Goal: Task Accomplishment & Management: Use online tool/utility

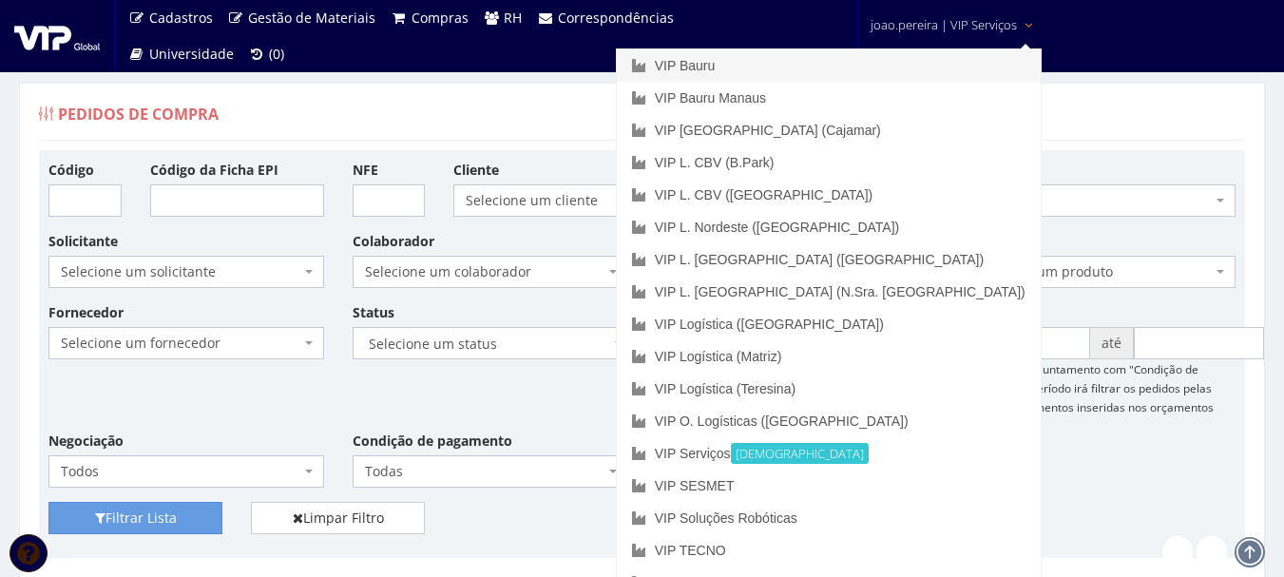
click at [852, 62] on link "VIP Bauru" at bounding box center [829, 65] width 424 height 32
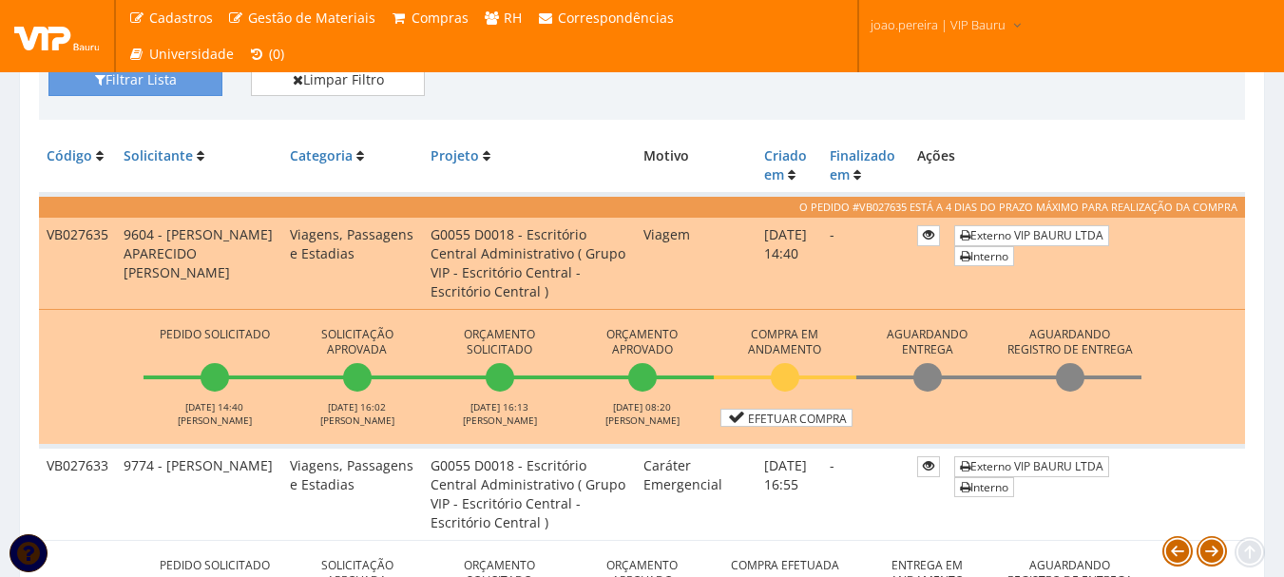
scroll to position [475, 0]
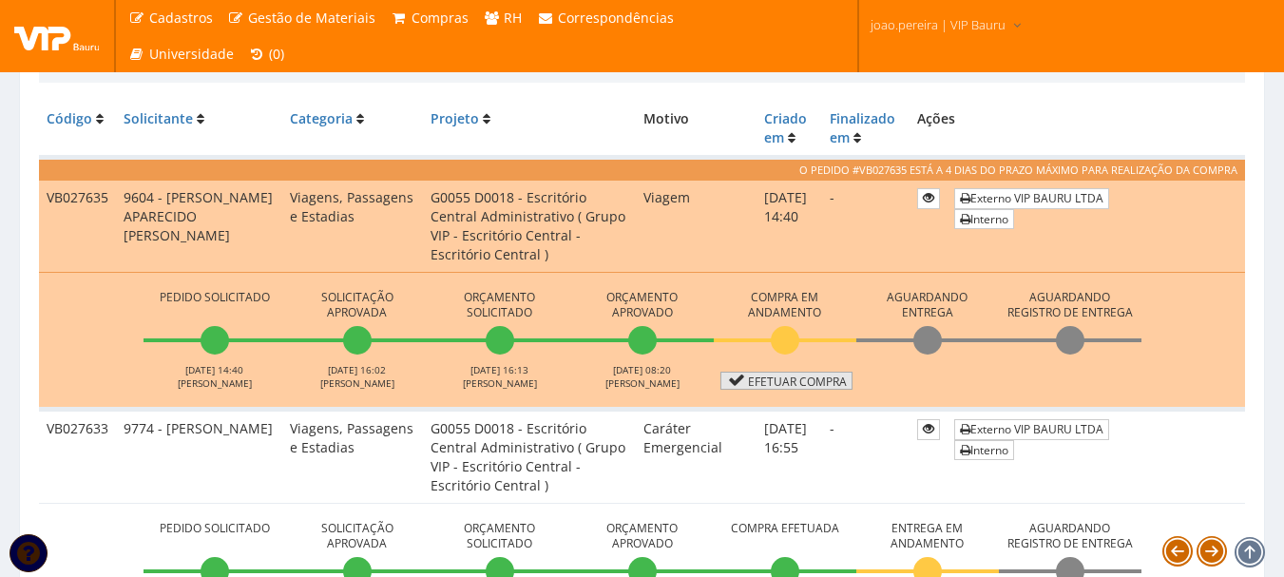
click at [818, 376] on link "Efetuar Compra" at bounding box center [786, 380] width 132 height 18
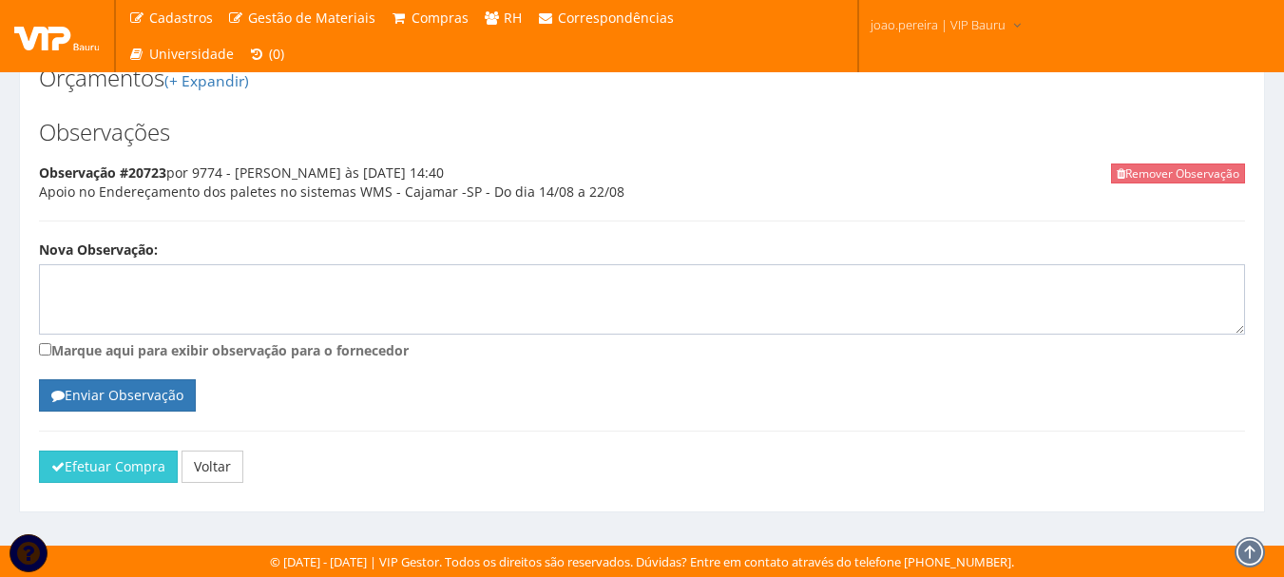
scroll to position [1151, 0]
click at [122, 481] on button "Efetuar Compra" at bounding box center [108, 466] width 139 height 32
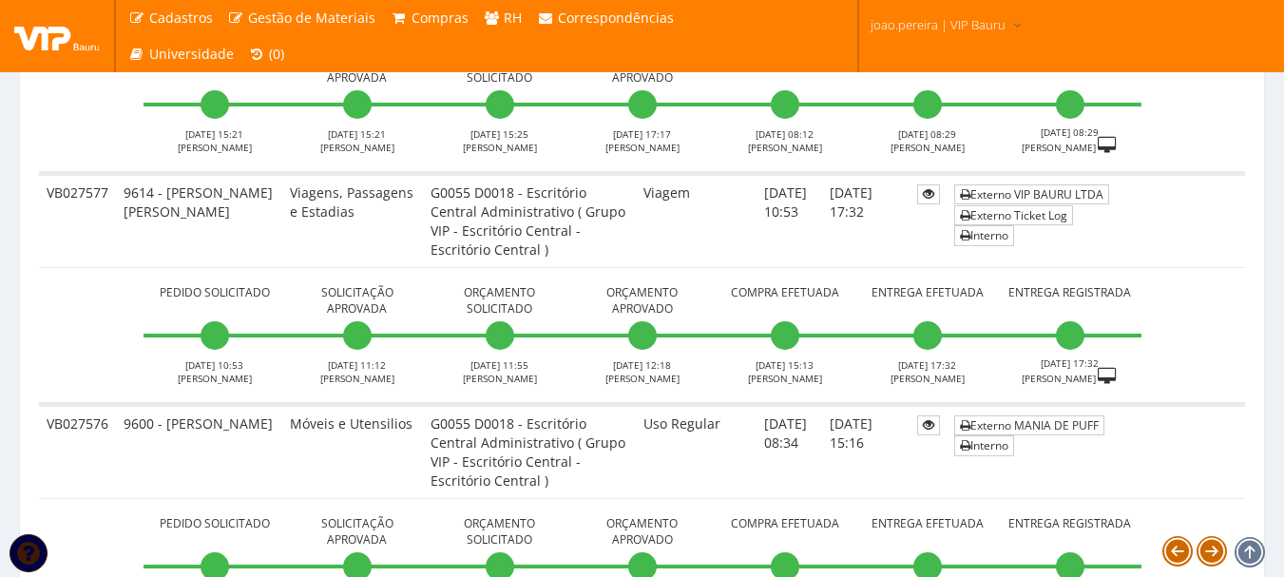
scroll to position [3515, 0]
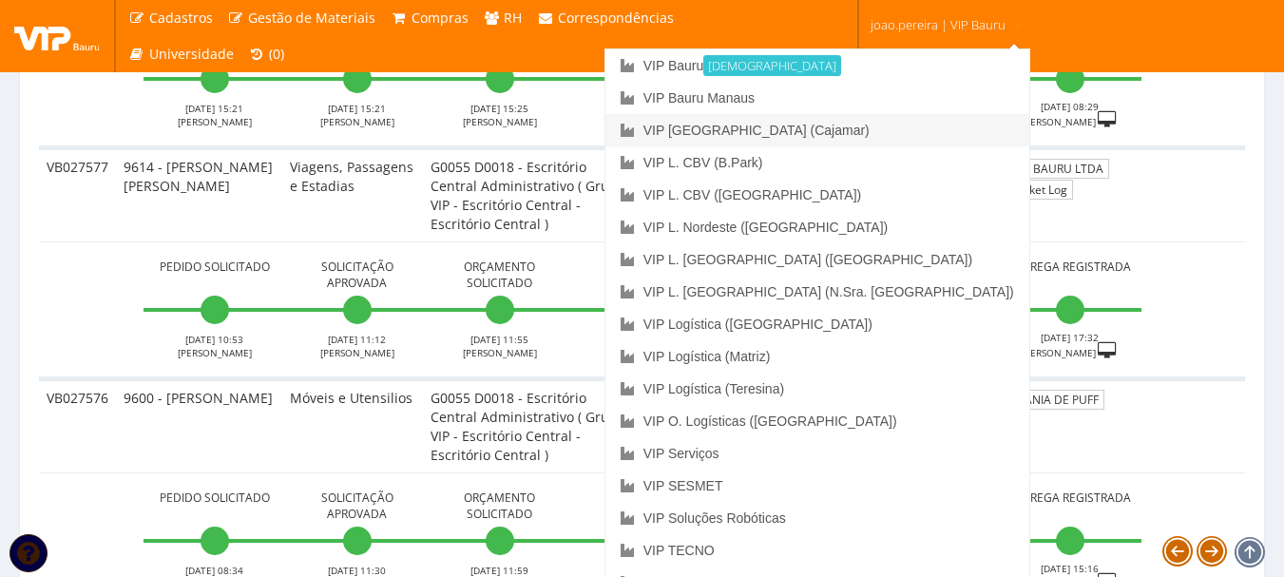
click at [870, 132] on link "VIP [GEOGRAPHIC_DATA] (Cajamar)" at bounding box center [817, 130] width 424 height 32
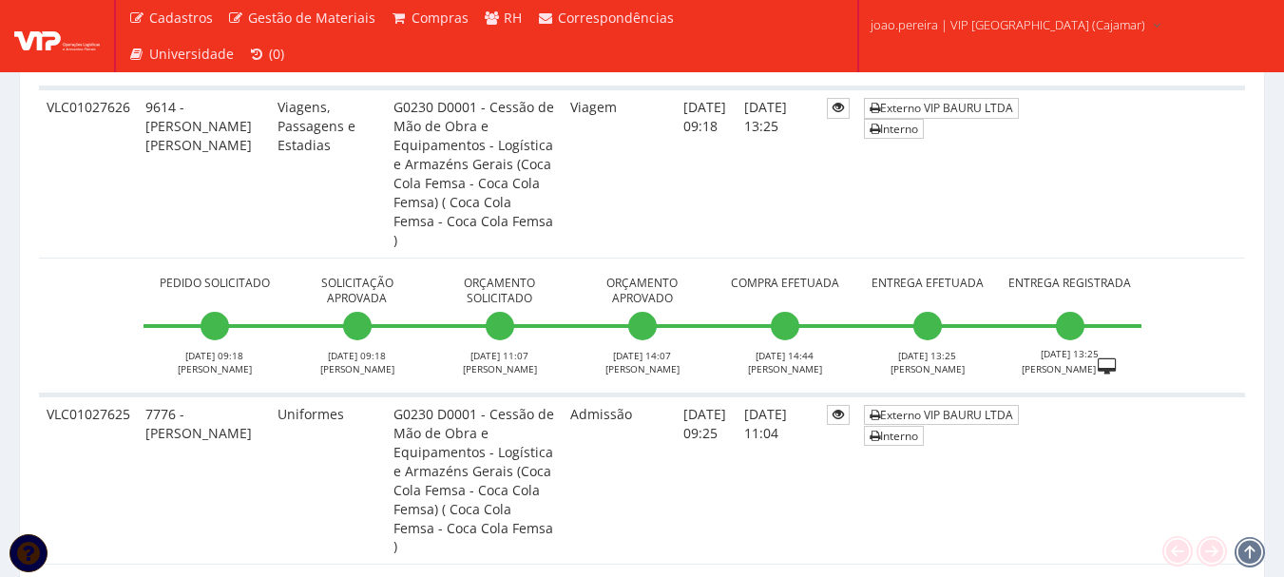
scroll to position [1330, 0]
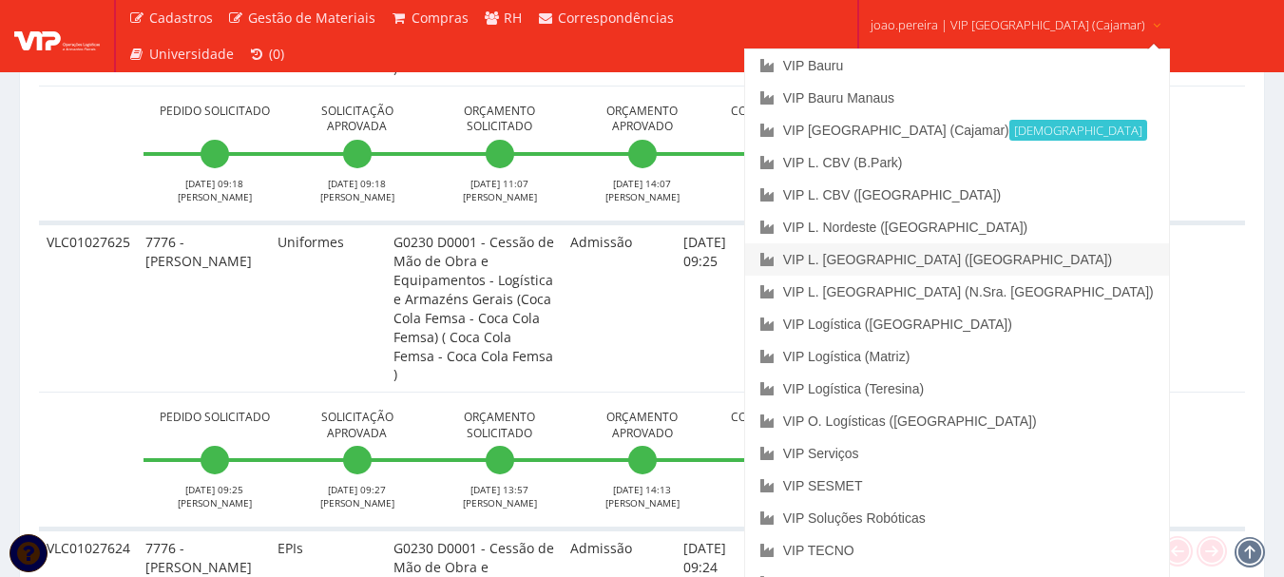
click at [949, 257] on link "VIP L. [GEOGRAPHIC_DATA] ([GEOGRAPHIC_DATA])" at bounding box center [957, 259] width 424 height 32
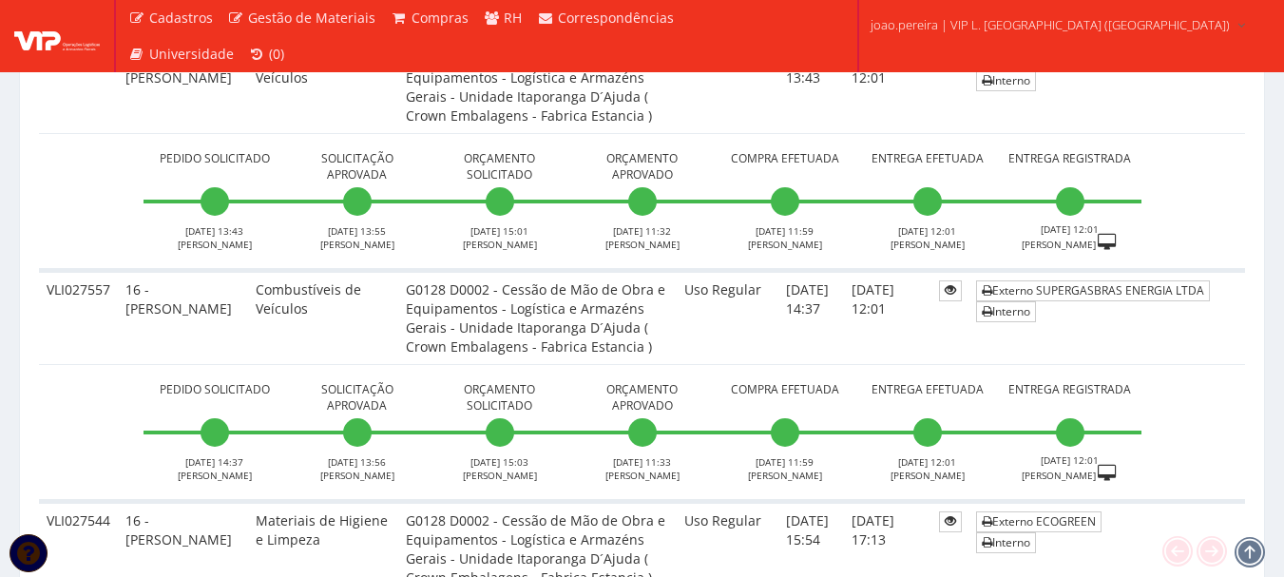
scroll to position [4085, 0]
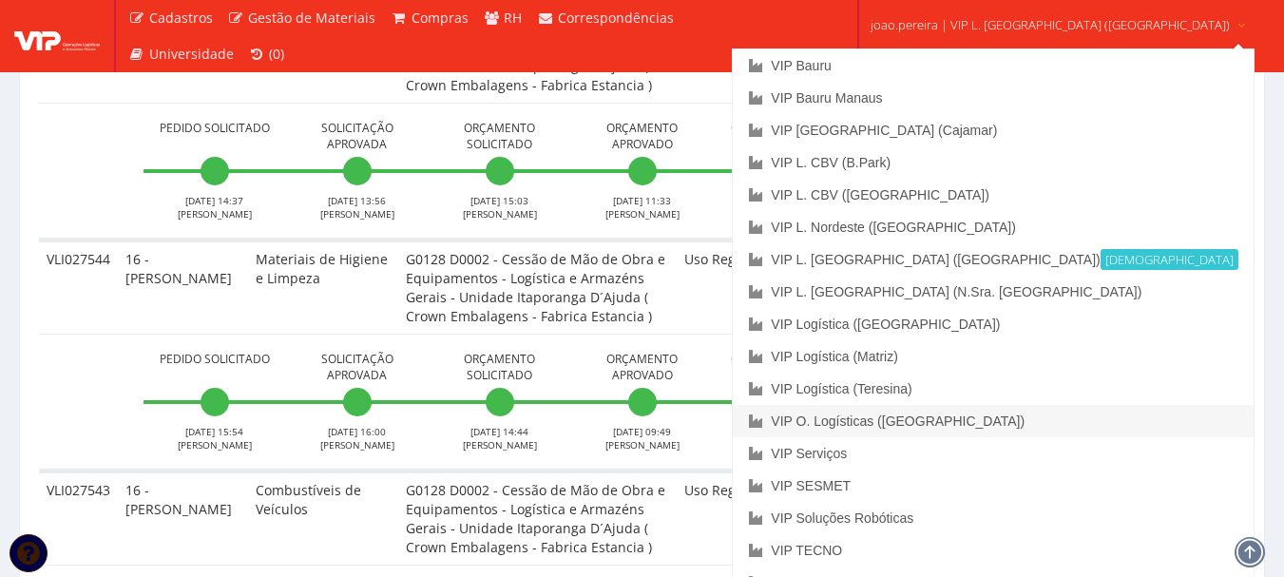
click at [980, 420] on link "VIP O. Logísticas ([GEOGRAPHIC_DATA])" at bounding box center [993, 421] width 520 height 32
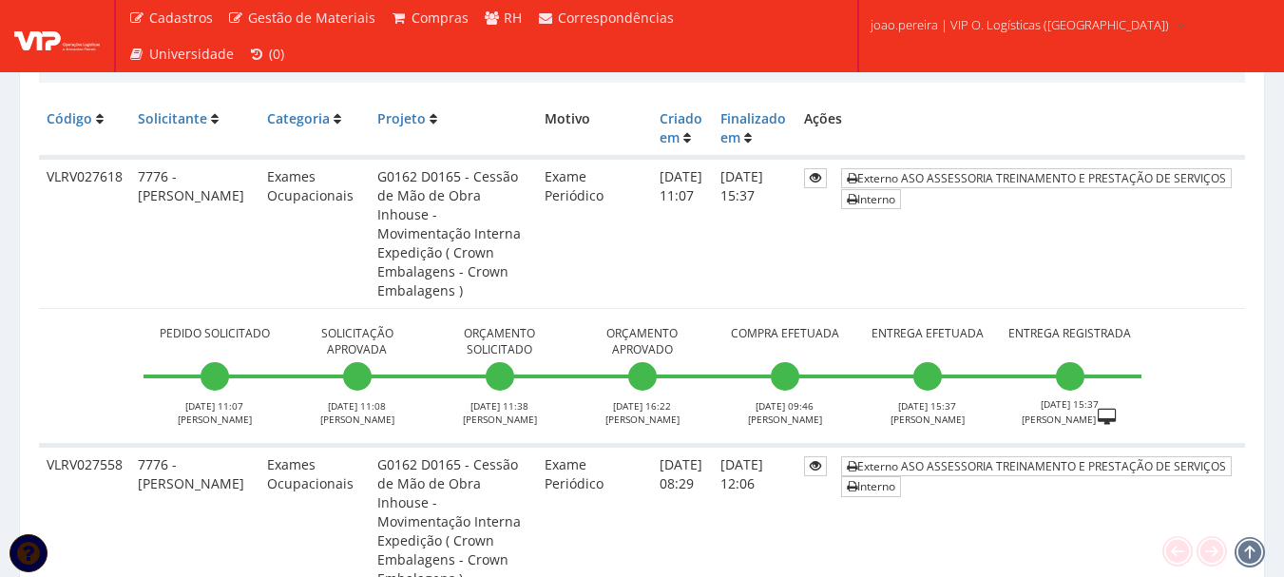
scroll to position [570, 0]
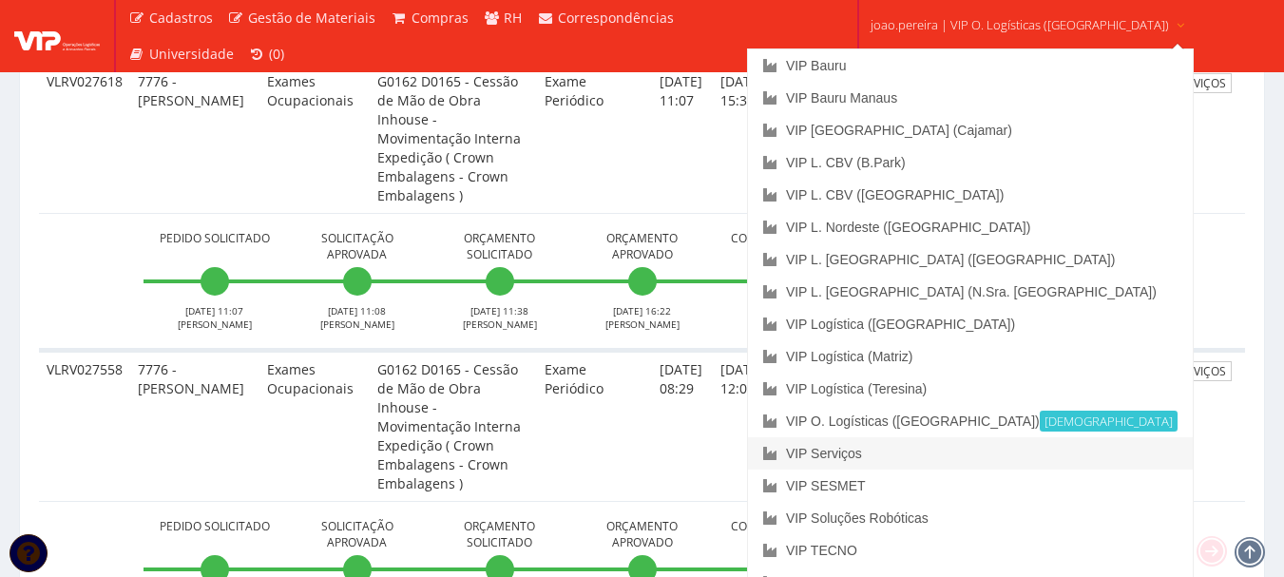
click at [912, 456] on link "VIP Serviços" at bounding box center [970, 453] width 445 height 32
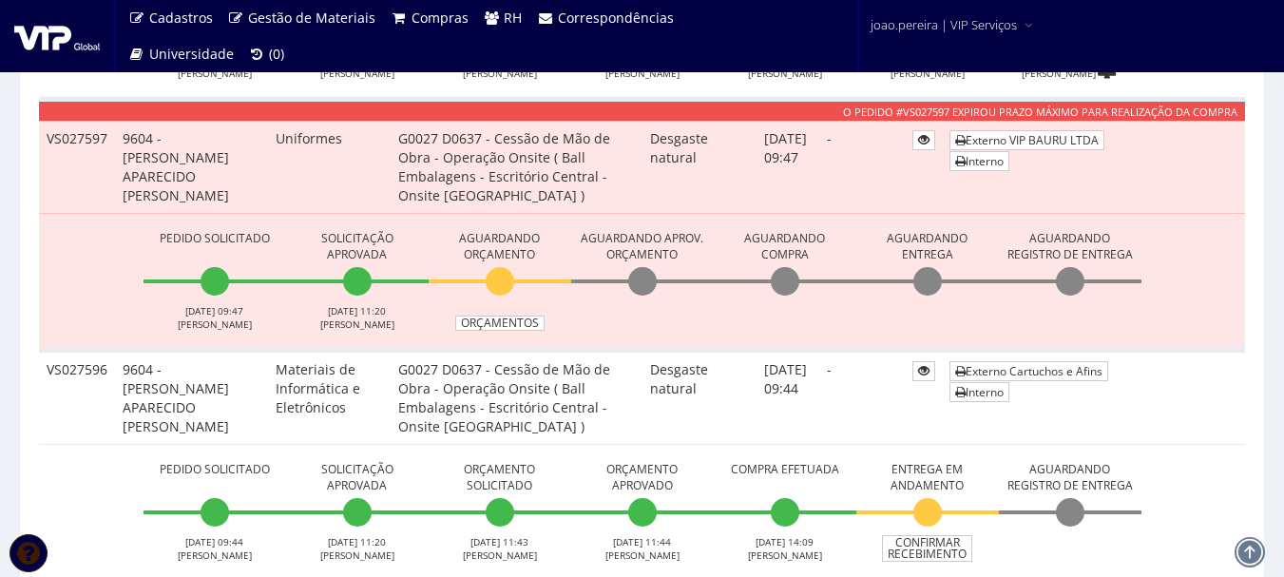
scroll to position [1520, 0]
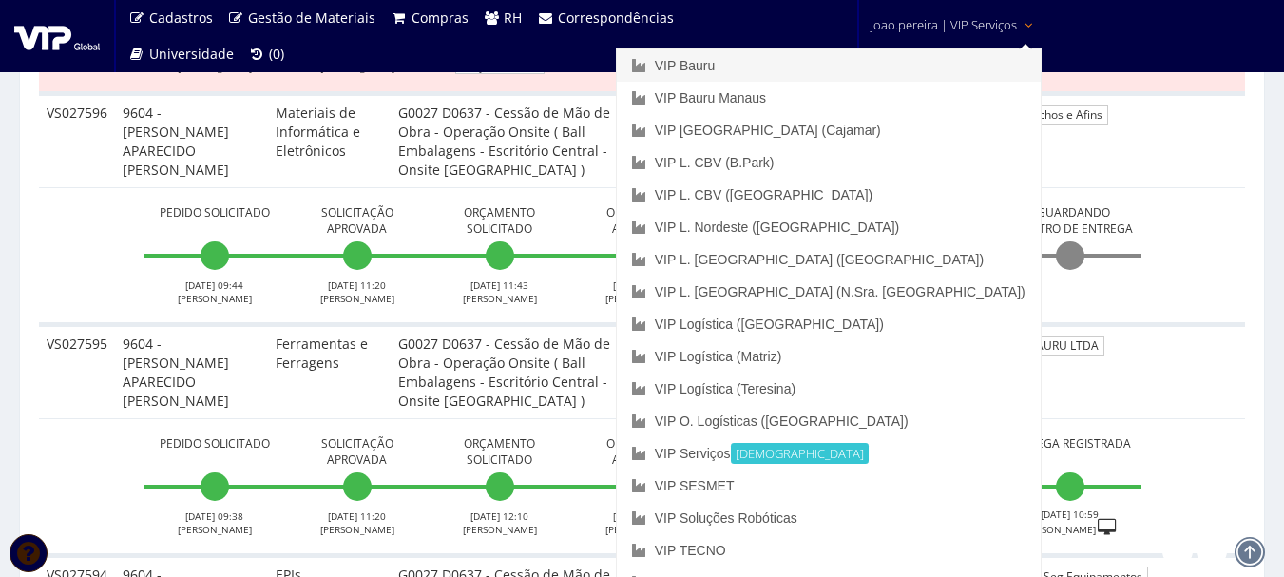
click at [849, 59] on link "VIP Bauru" at bounding box center [829, 65] width 424 height 32
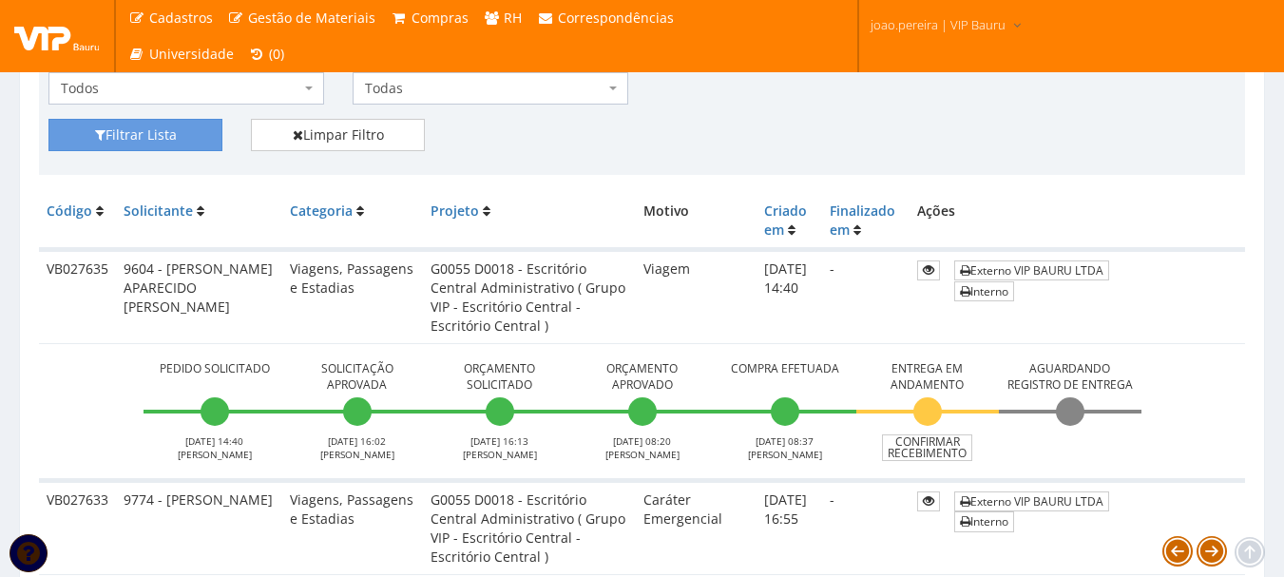
scroll to position [475, 0]
